Goal: Information Seeking & Learning: Learn about a topic

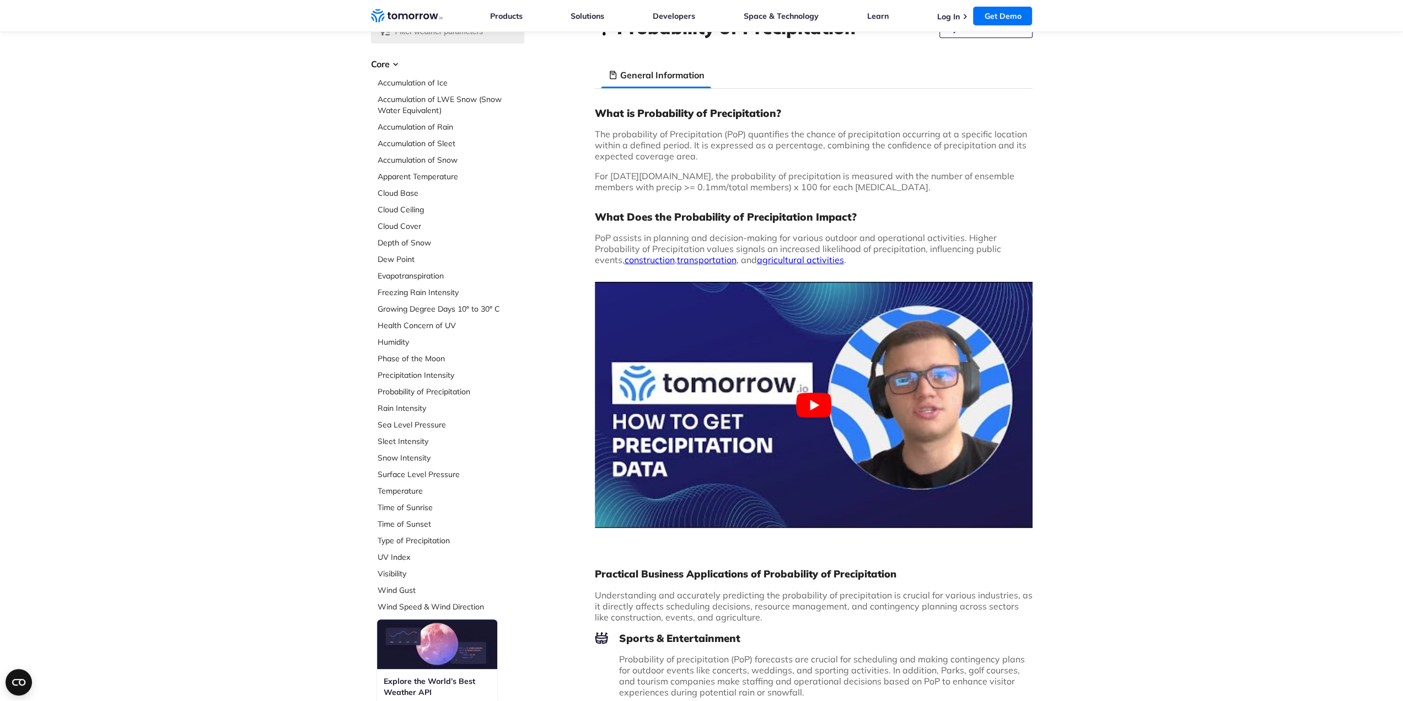
scroll to position [55, 0]
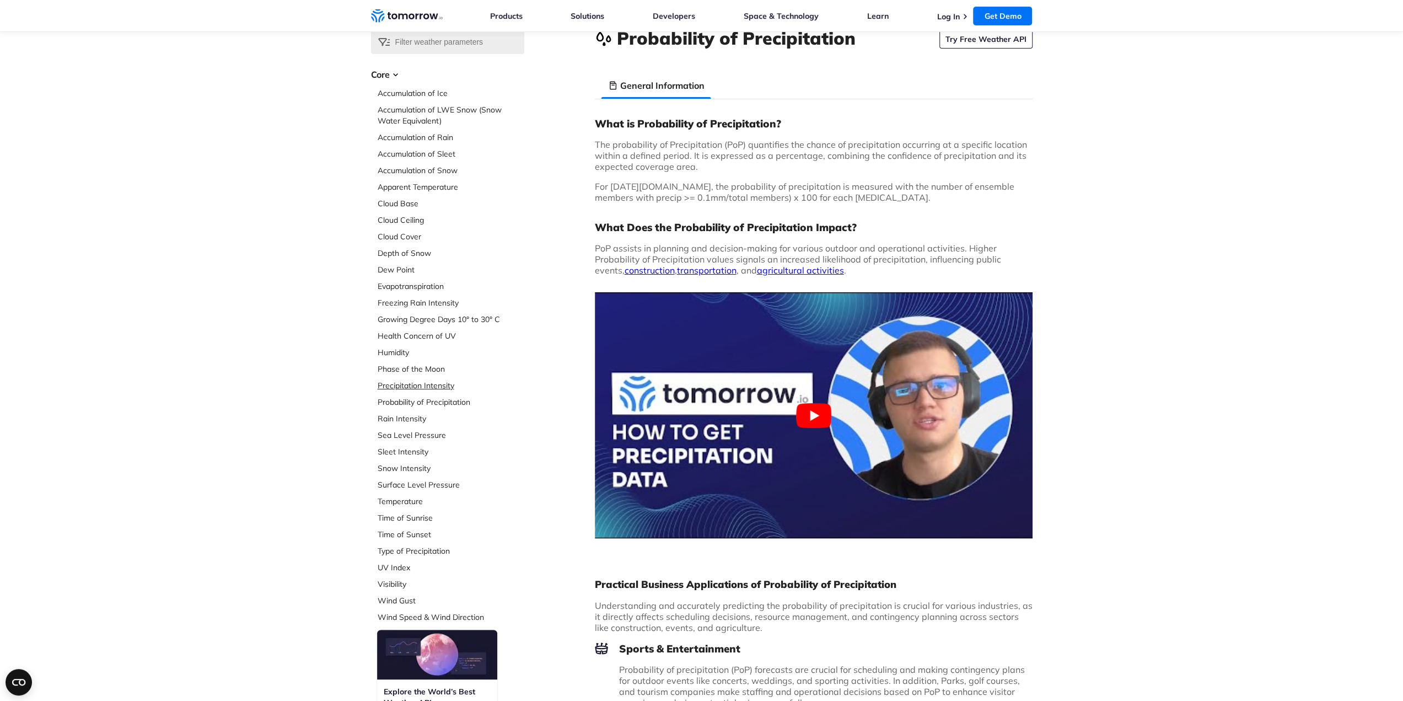
click at [394, 383] on link "Precipitation Intensity" at bounding box center [451, 385] width 147 height 11
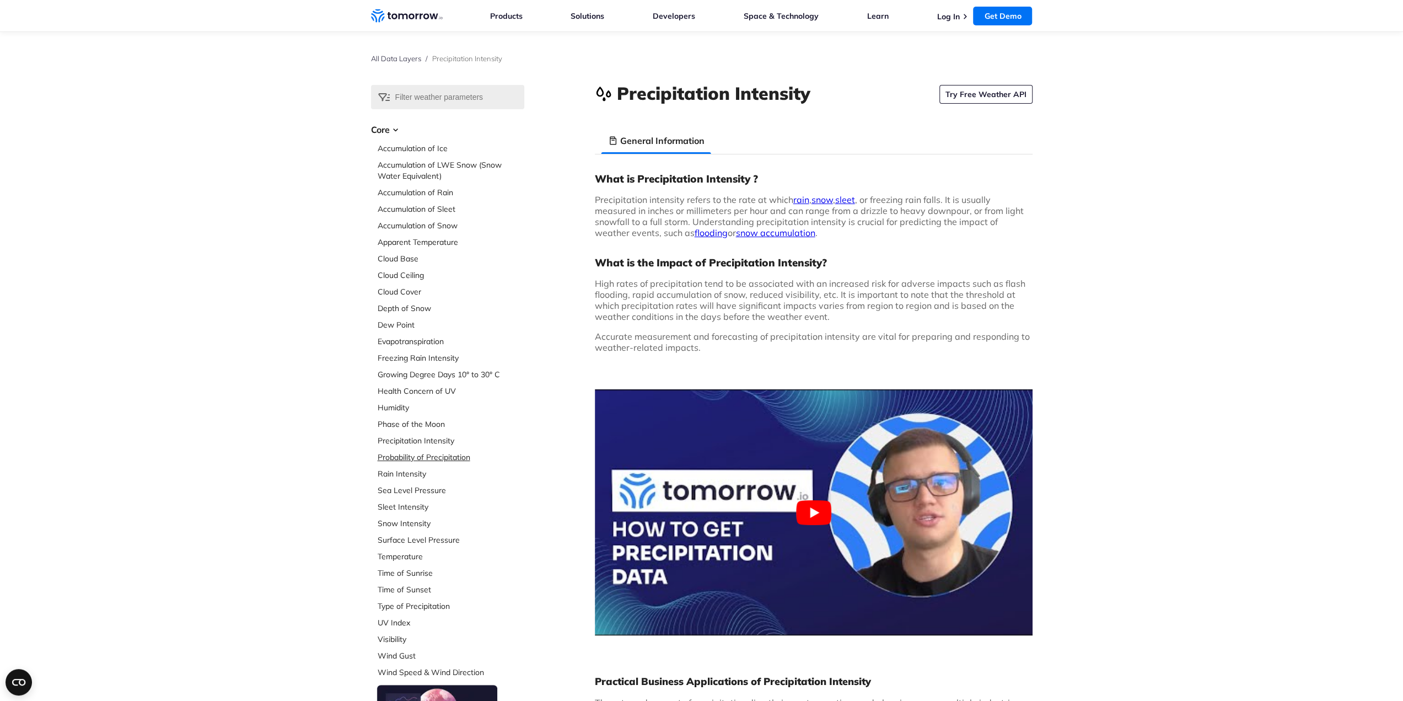
click at [411, 454] on link "Probability of Precipitation" at bounding box center [451, 457] width 147 height 11
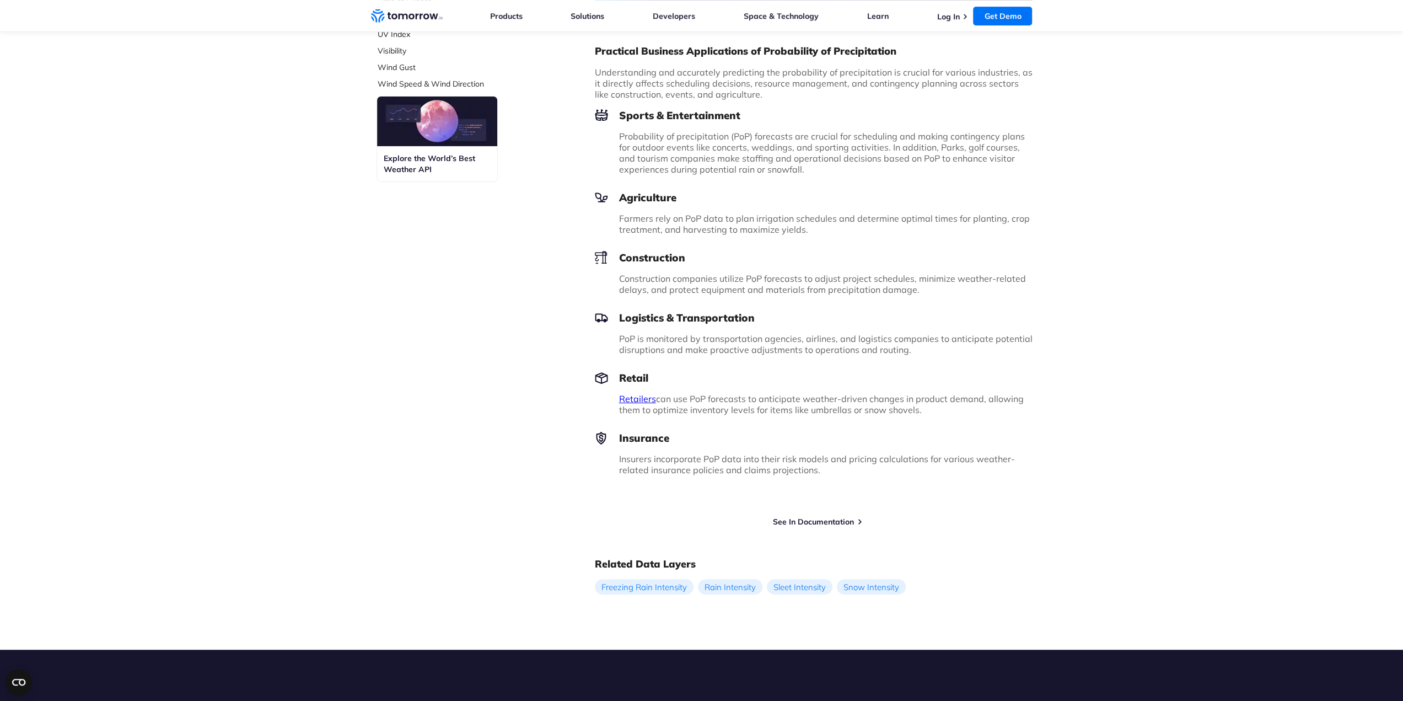
scroll to position [662, 0]
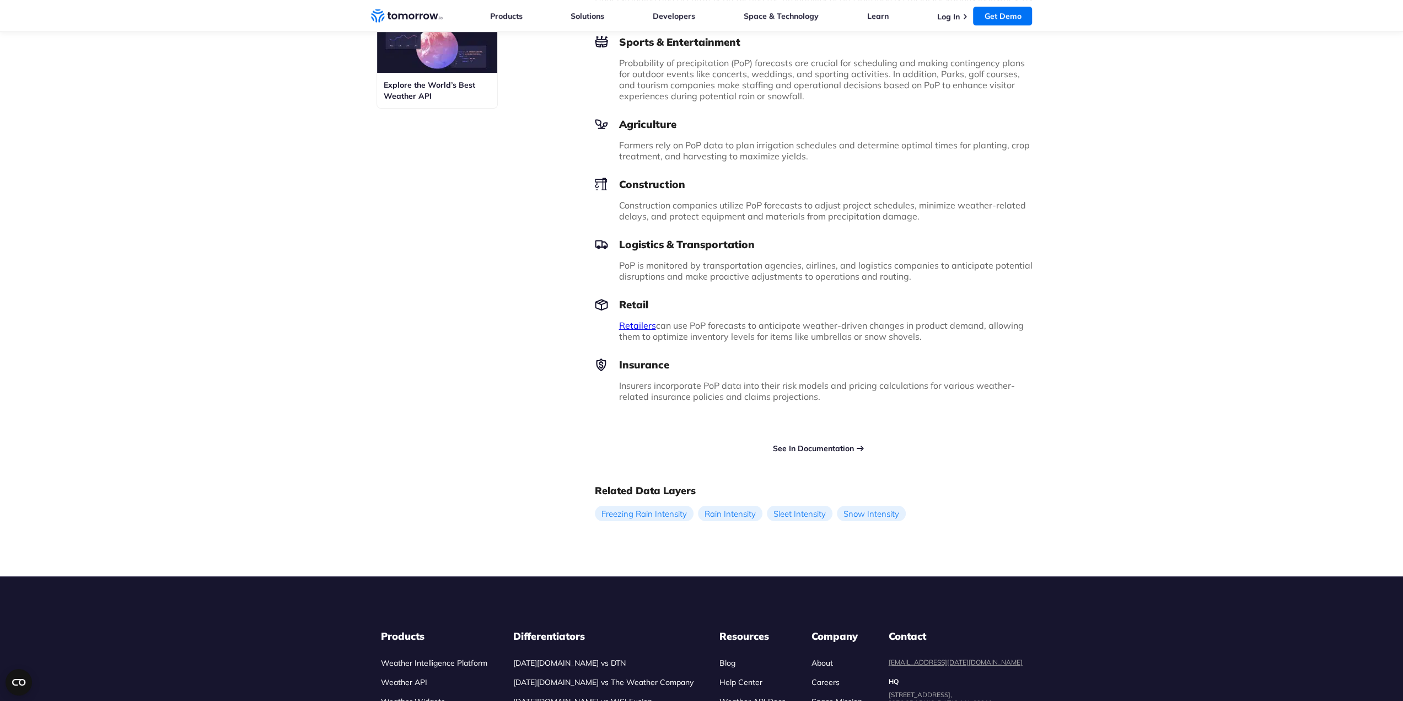
click at [808, 449] on link "See In Documentation" at bounding box center [813, 448] width 81 height 10
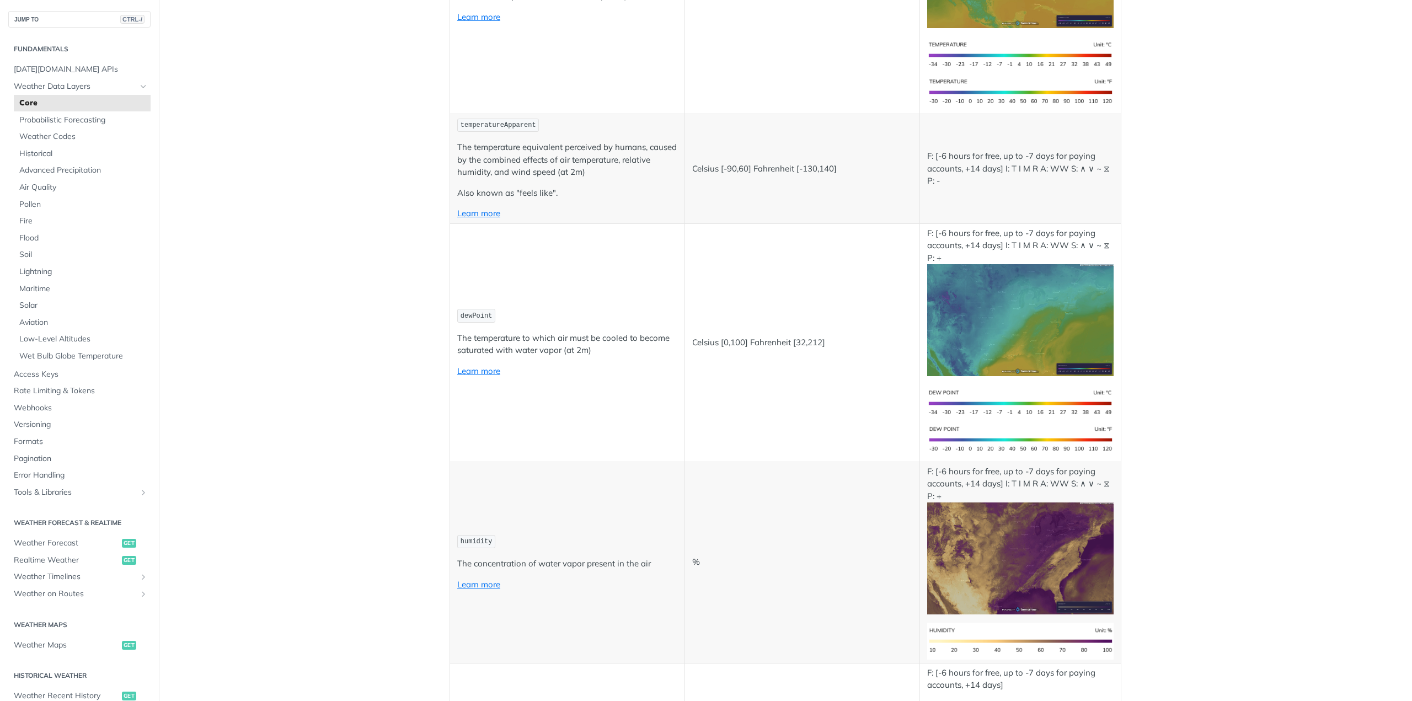
scroll to position [331, 0]
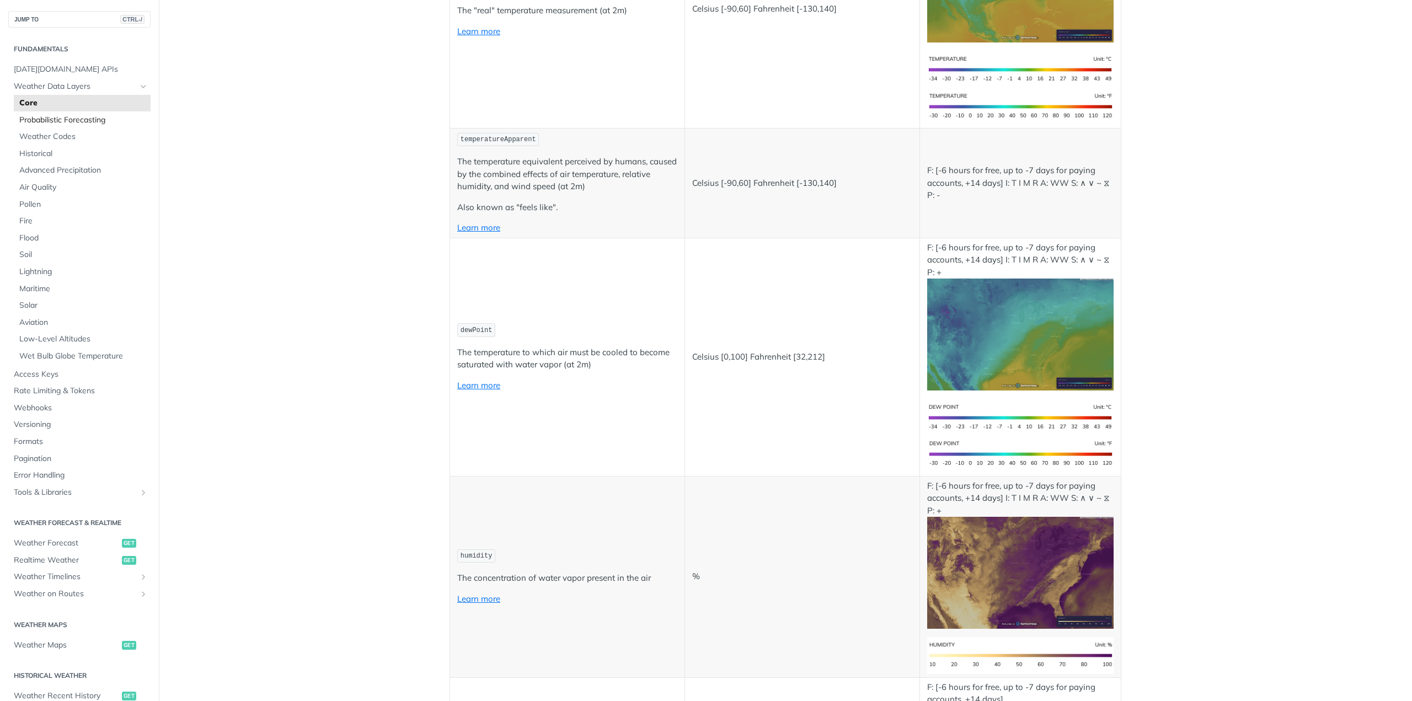
click at [73, 120] on span "Probabilistic Forecasting" at bounding box center [83, 120] width 128 height 11
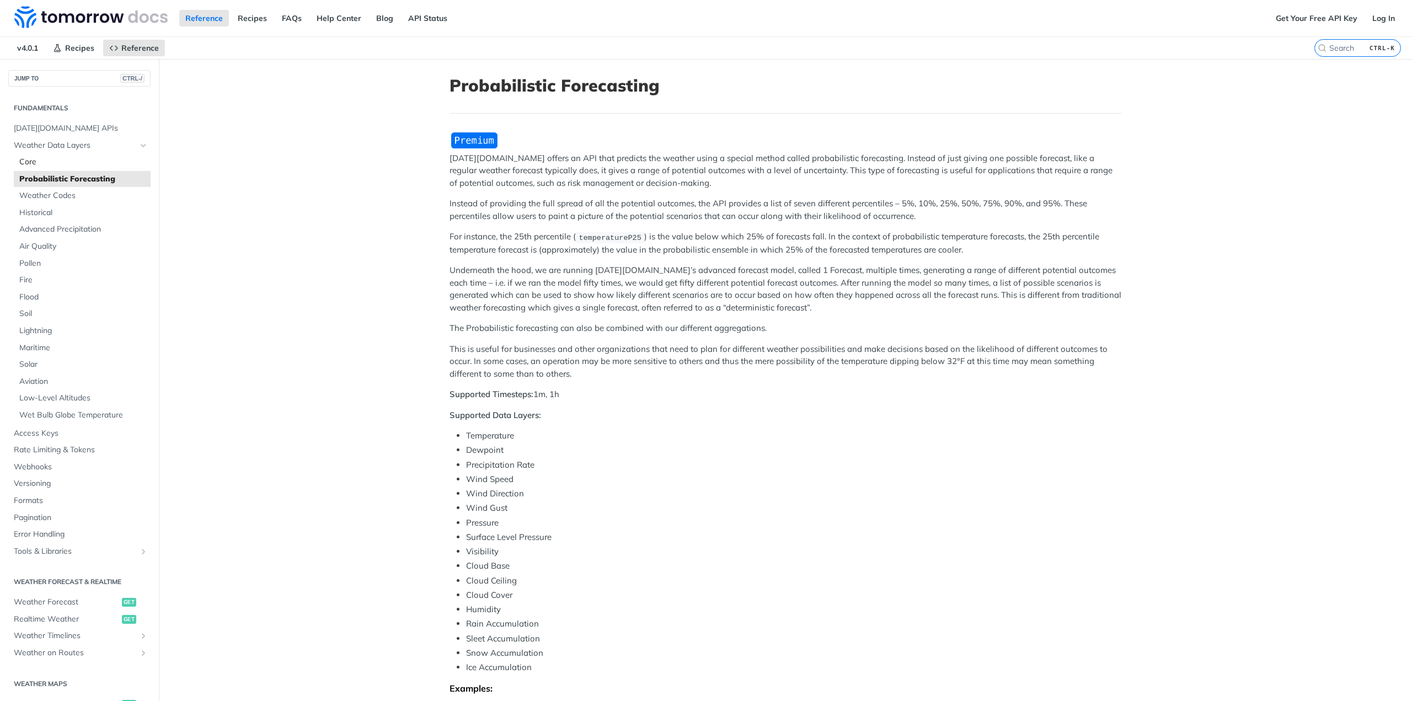
click at [30, 159] on span "Core" at bounding box center [83, 162] width 128 height 11
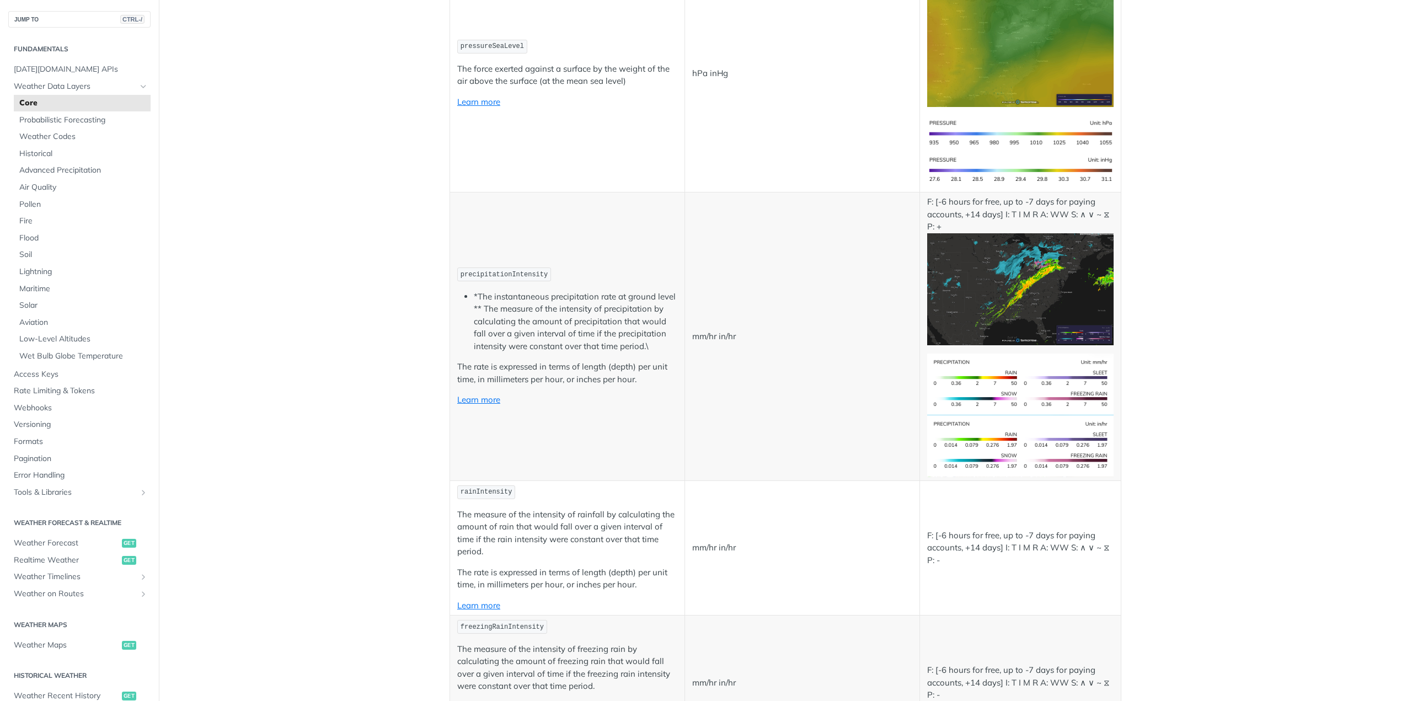
scroll to position [1820, 0]
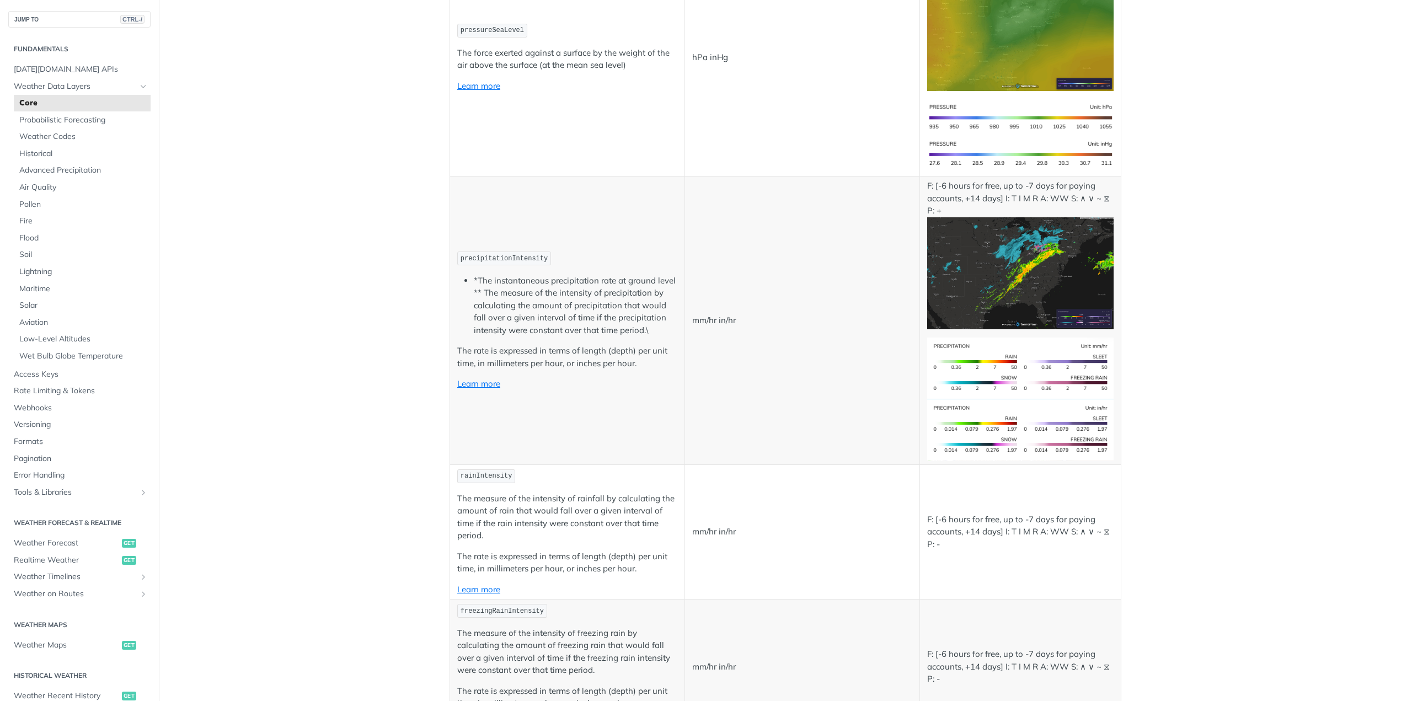
click at [471, 353] on p "The rate is expressed in terms of length (depth) per unit time, in millimeters …" at bounding box center [567, 357] width 220 height 25
click at [471, 381] on link "Learn more" at bounding box center [478, 383] width 43 height 10
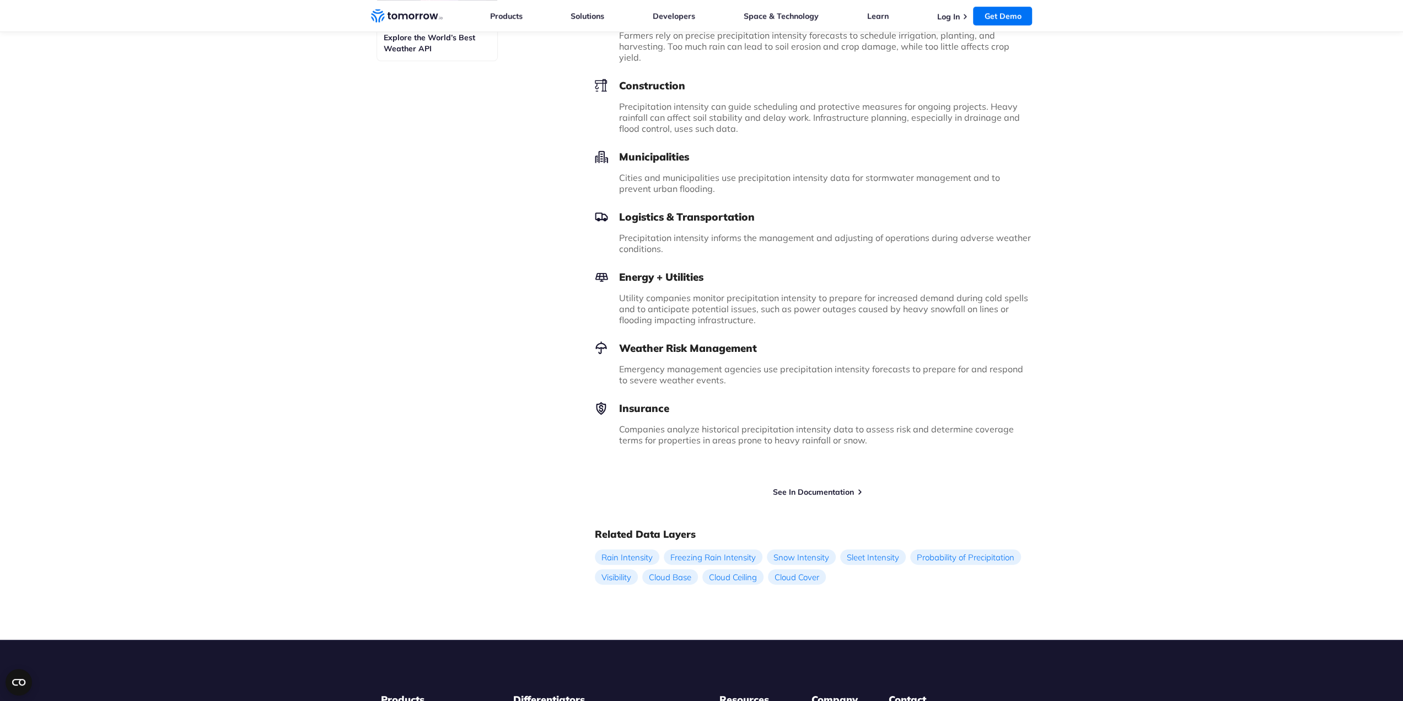
scroll to position [717, 0]
